Goal: Task Accomplishment & Management: Use online tool/utility

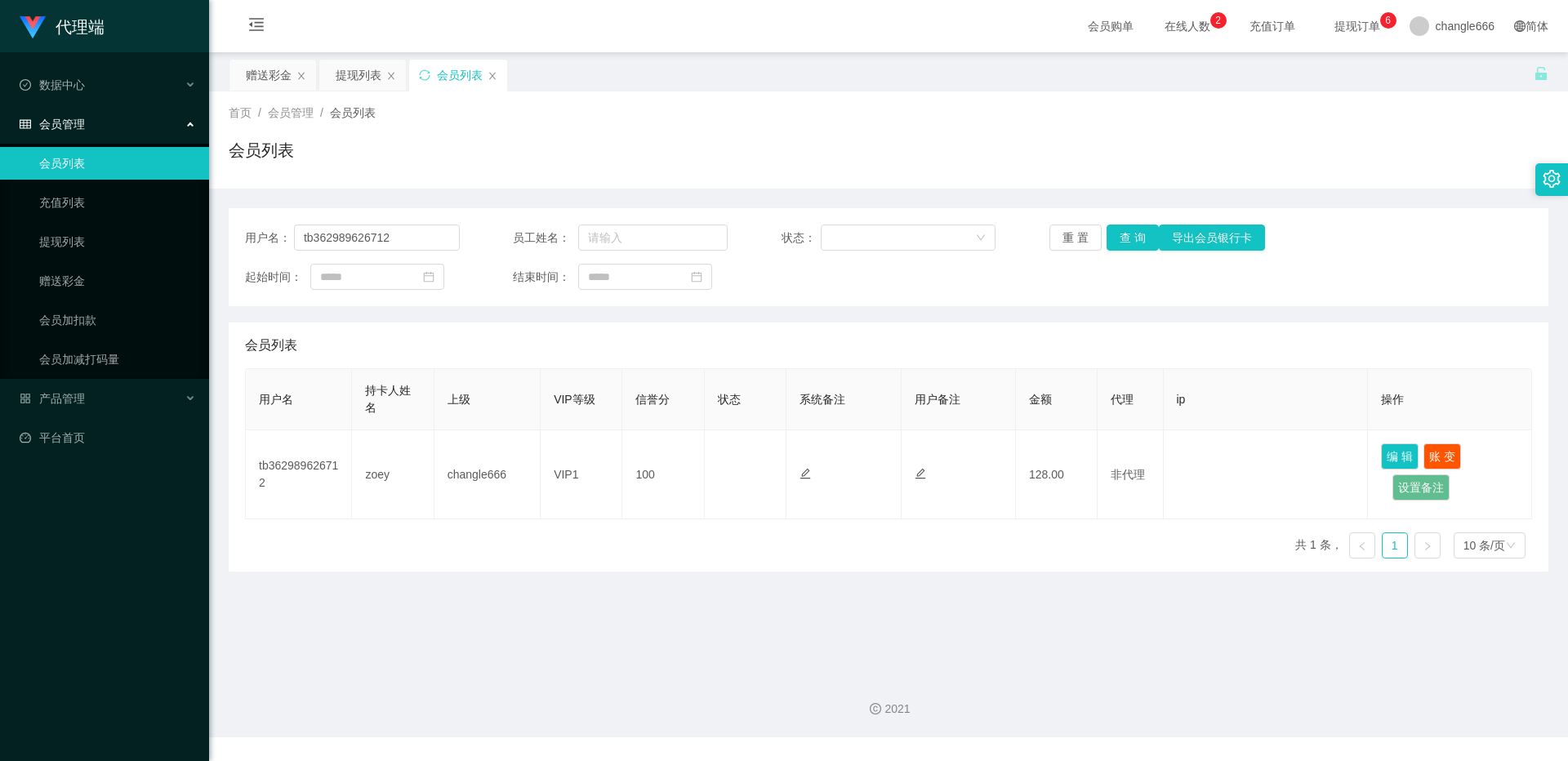
click at [384, 239] on input "tb362989626712" at bounding box center [376, 237] width 166 height 26
type input "Low Pei Jun"
click at [1136, 231] on button "查 询" at bounding box center [1133, 237] width 52 height 26
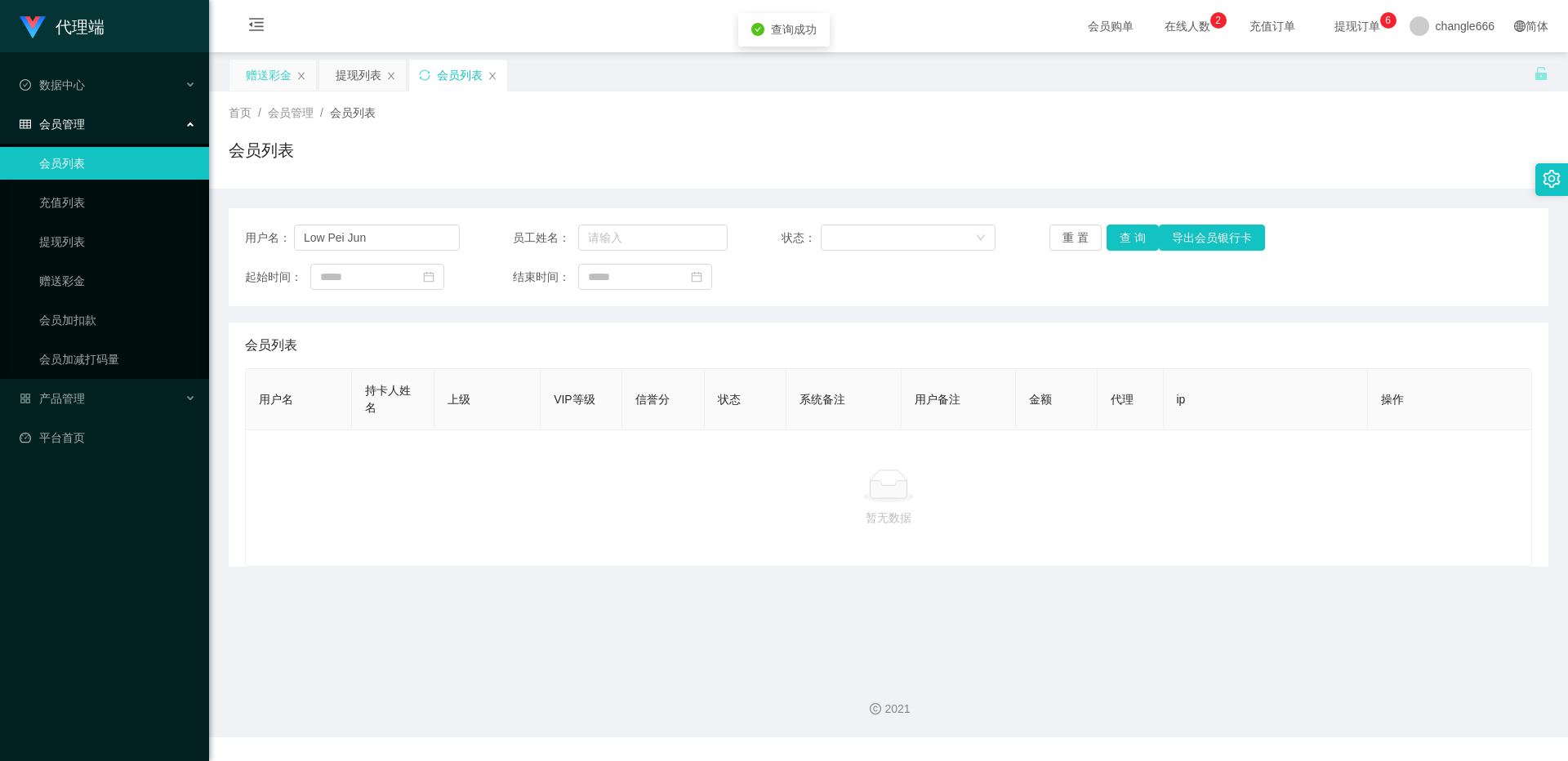
click at [254, 85] on div "赠送彩金" at bounding box center [269, 75] width 46 height 31
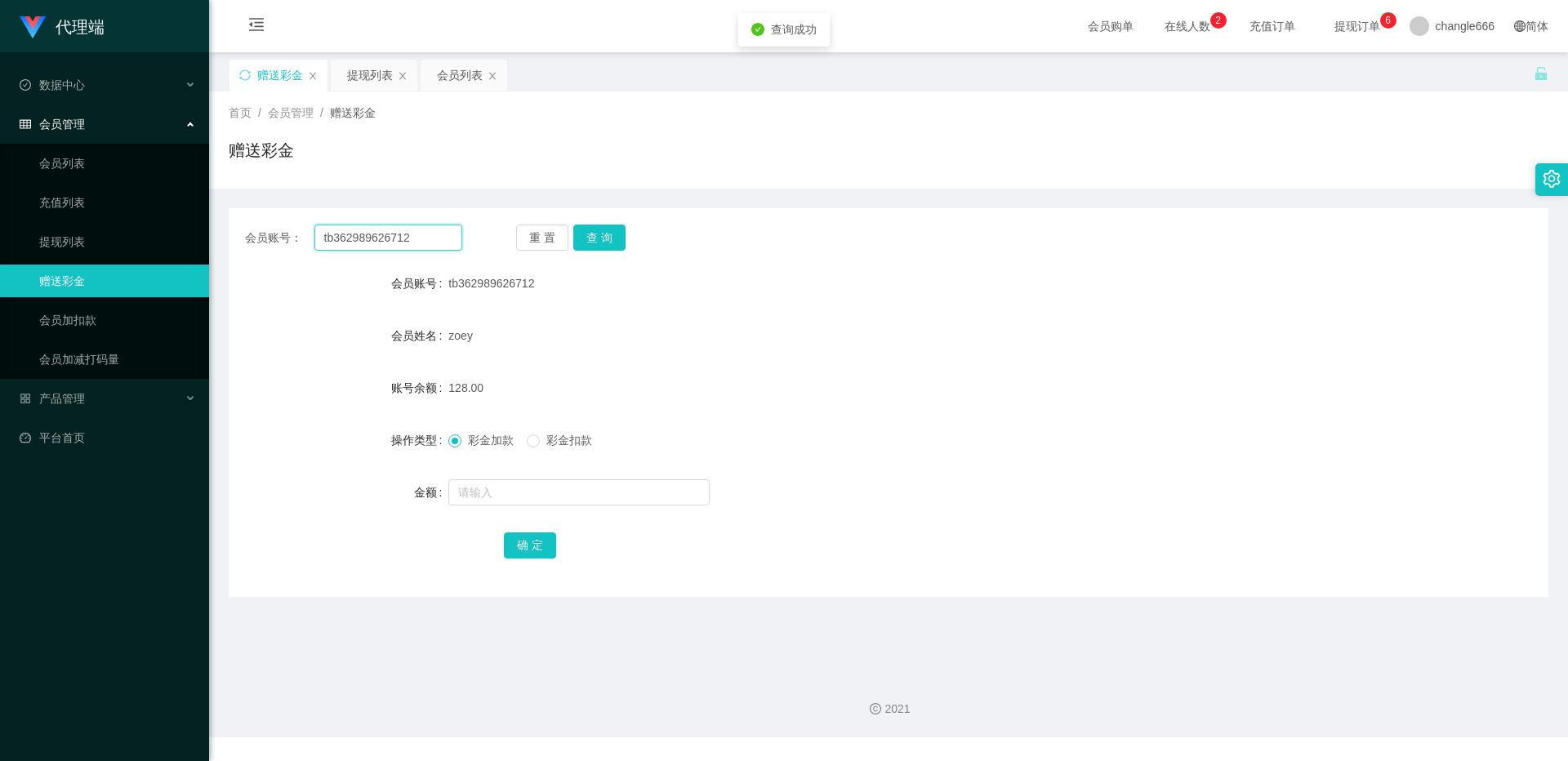
click at [370, 232] on input "tb362989626712" at bounding box center [387, 237] width 147 height 26
paste input "Low Pei Jun"
type input "Low Pei Jun"
click at [609, 233] on button "查 询" at bounding box center [599, 237] width 52 height 26
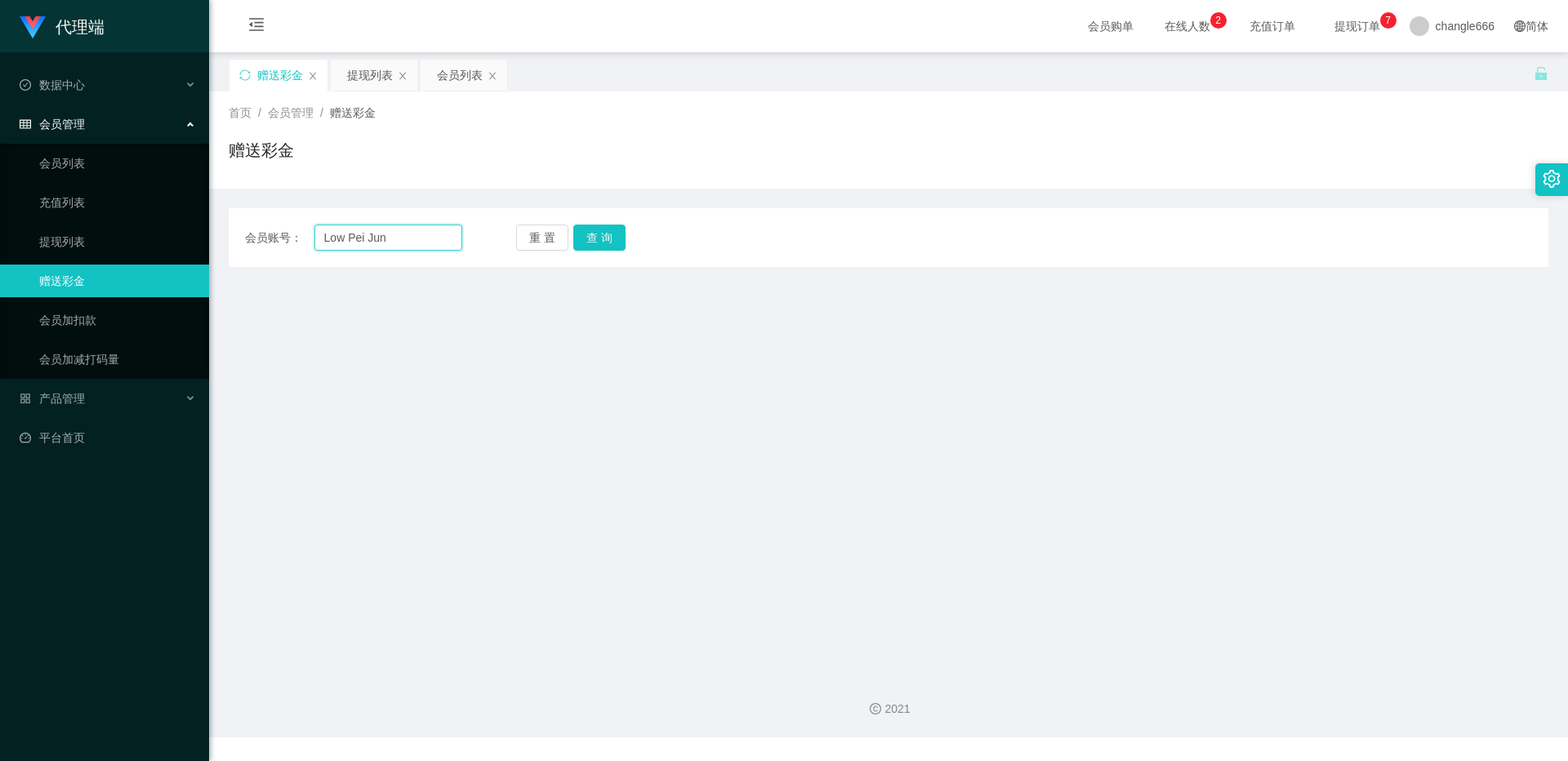
click at [347, 244] on input "Low Pei Jun" at bounding box center [387, 237] width 147 height 26
paste input "jessqq"
click at [375, 230] on input "Low jessqqJun" at bounding box center [387, 237] width 147 height 26
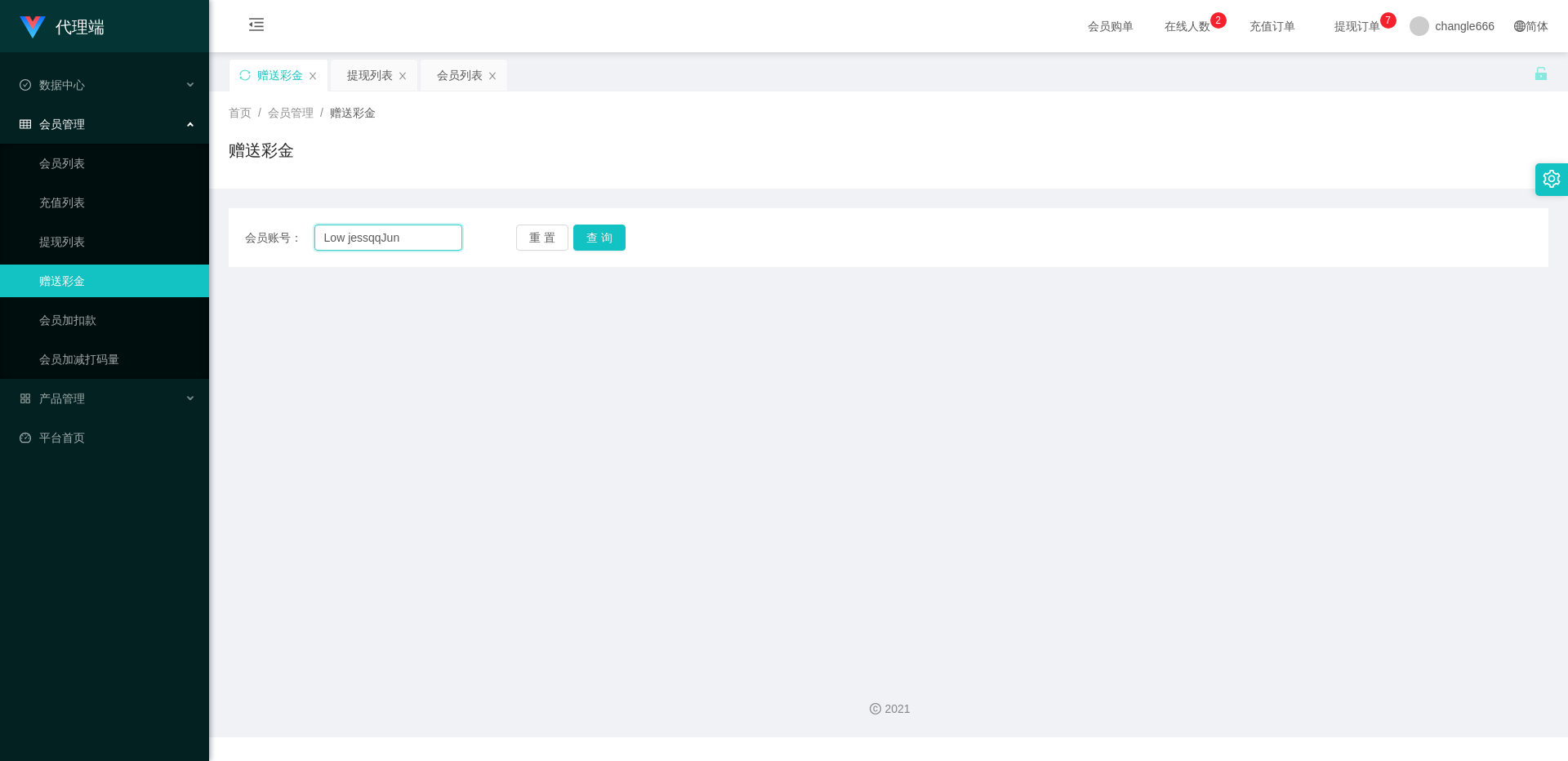
click at [375, 230] on input "Low jessqqJun" at bounding box center [387, 237] width 147 height 26
paste input "jessqq"
type input "jessqq"
click at [607, 224] on div "会员账号： [PERSON_NAME] 重 置 查 询 会员账号 tb362989626712 会员姓名 zoey 账号余额 128.00 操作类型 彩金加款…" at bounding box center [889, 237] width 1319 height 59
click at [609, 237] on button "查 询" at bounding box center [599, 237] width 52 height 26
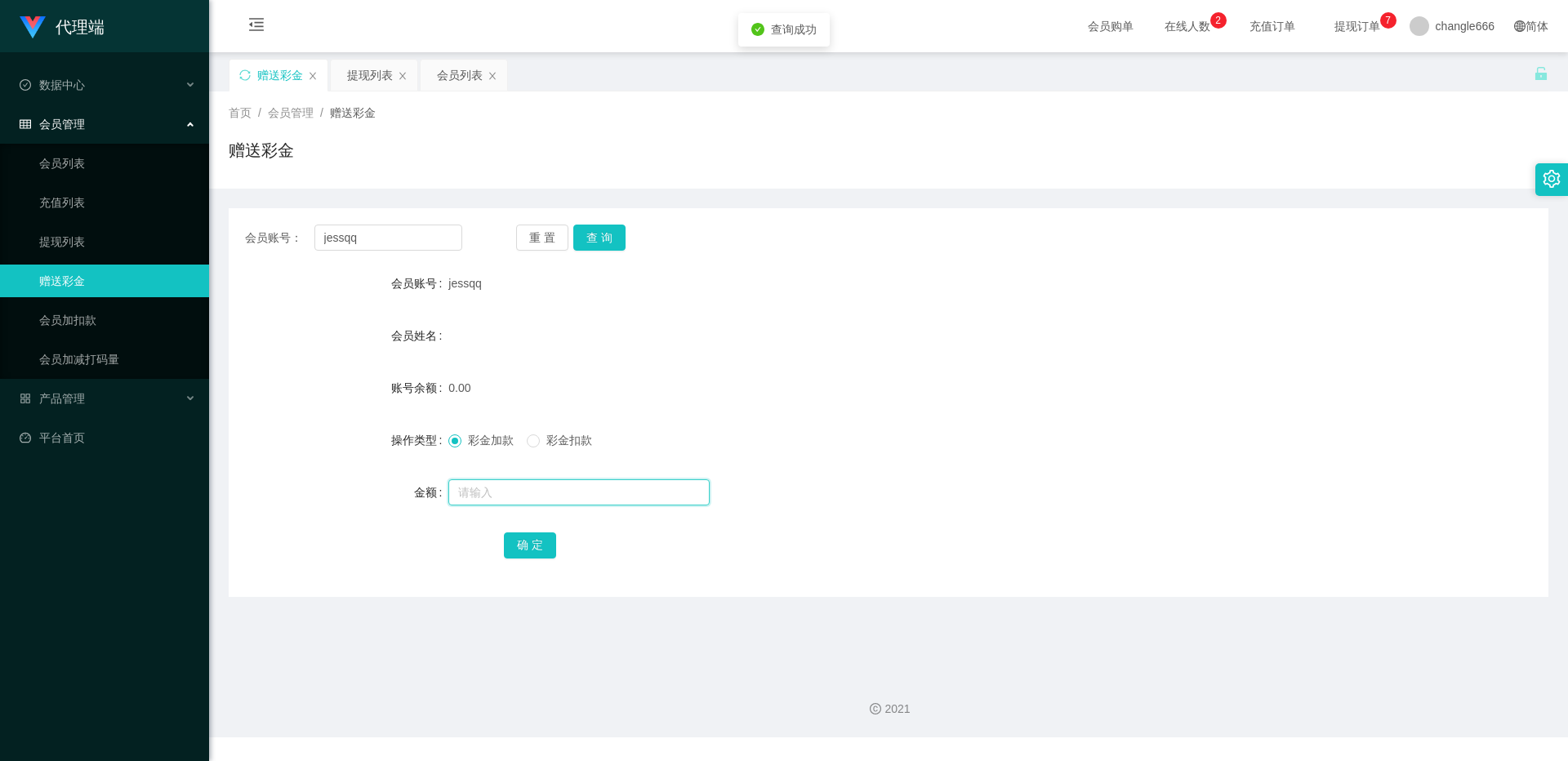
drag, startPoint x: 498, startPoint y: 479, endPoint x: 498, endPoint y: 490, distance: 11.0
click at [498, 480] on input "text" at bounding box center [578, 492] width 261 height 26
type input "208"
click at [525, 546] on button "确 定" at bounding box center [530, 545] width 52 height 26
click at [357, 245] on input "jessqq" at bounding box center [387, 237] width 147 height 26
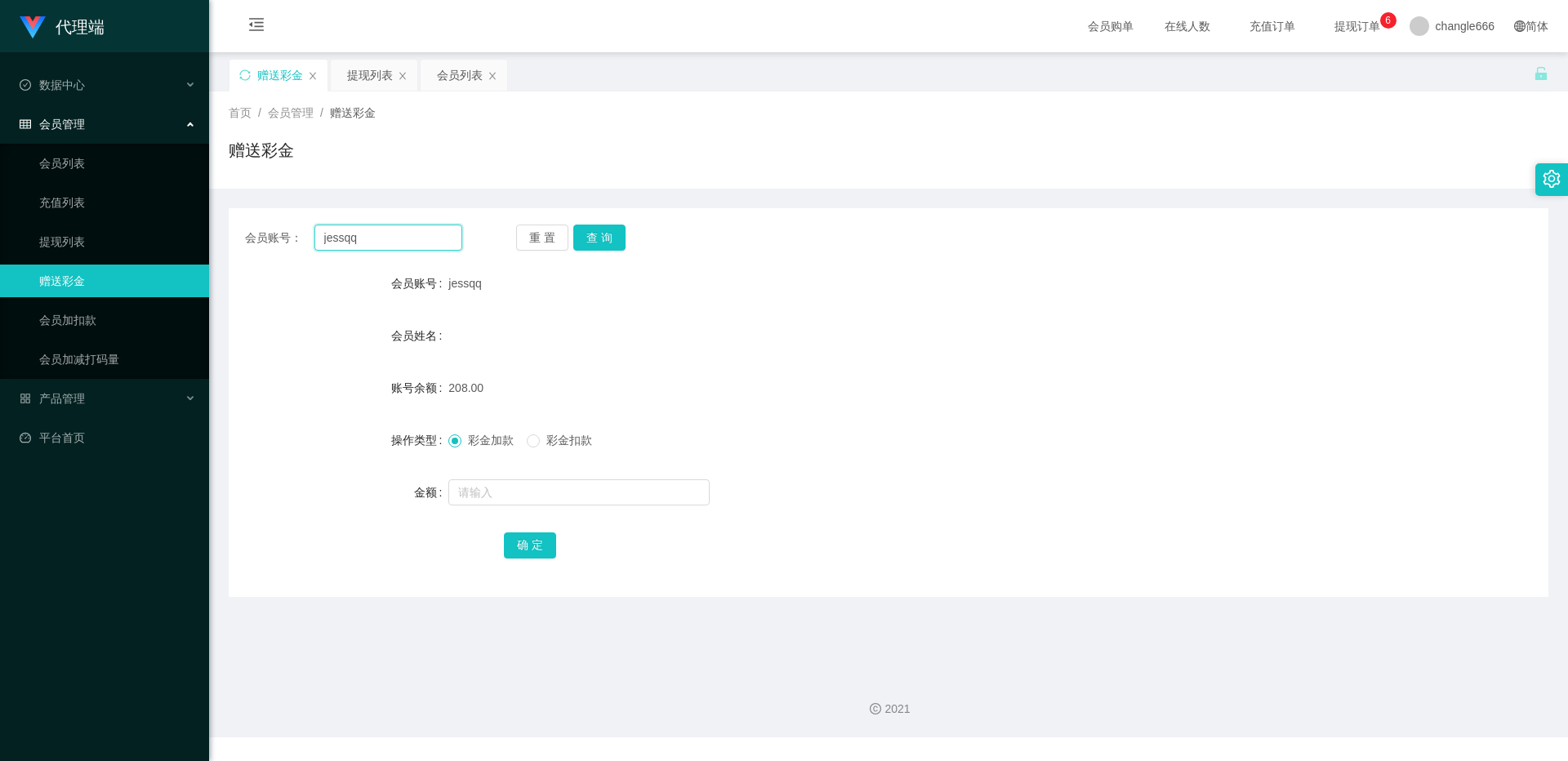
click at [357, 245] on input "jessqq" at bounding box center [387, 237] width 147 height 26
